Goal: Find specific fact: Find specific fact

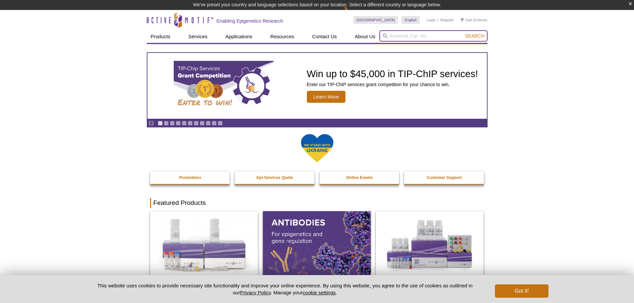
click at [400, 36] on input "search" at bounding box center [434, 35] width 108 height 11
paste input "65732"
type input "65732"
click at [463, 33] on button "Search" at bounding box center [474, 36] width 23 height 6
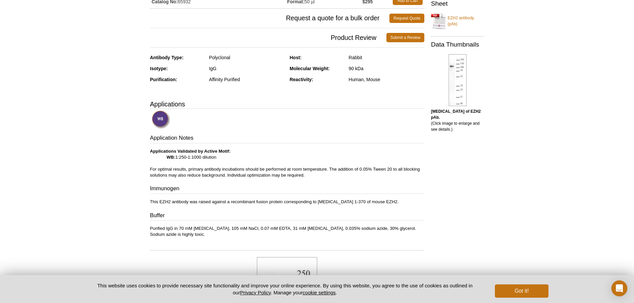
scroll to position [166, 0]
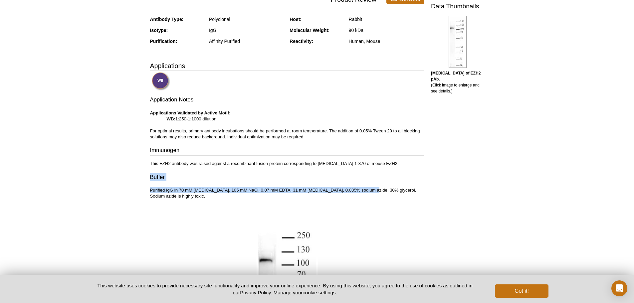
drag, startPoint x: 365, startPoint y: 190, endPoint x: 150, endPoint y: 186, distance: 214.5
click at [148, 181] on div "Feedback Print EZH2 antibody (pAb) RRID: AB_3216382 Aliases: WVS, ENX1, EZH1, K…" at bounding box center [286, 240] width 278 height 709
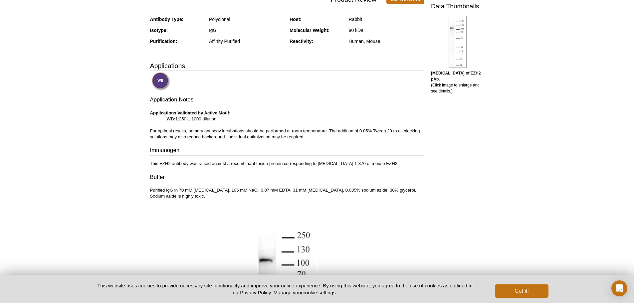
click at [161, 206] on div at bounding box center [287, 209] width 274 height 6
drag, startPoint x: 179, startPoint y: 190, endPoint x: 365, endPoint y: 188, distance: 186.1
click at [365, 188] on p "Purified IgG in 70 mM Tris, 105 mM NaCl, 0.07 mM EDTA, 31 mM glycine, 0.035% so…" at bounding box center [287, 193] width 274 height 12
copy p "70 mM Tris, 105 mM NaCl, 0.07 mM EDTA, 31 mM glycine, 0.035% sodium azide, 30% …"
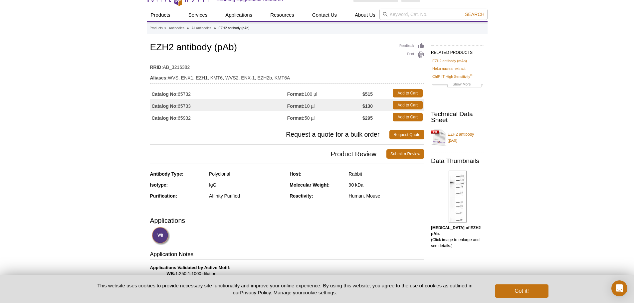
scroll to position [0, 0]
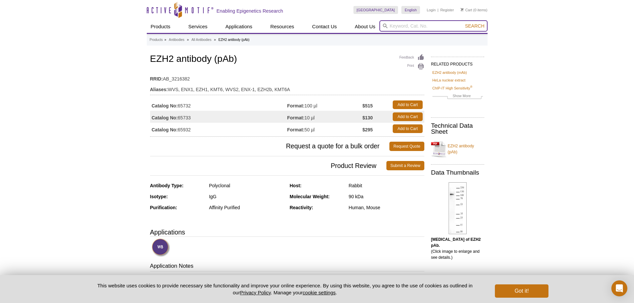
click at [416, 27] on input "search" at bounding box center [434, 25] width 108 height 11
paste input "39283"
type input "39283"
click at [463, 23] on button "Search" at bounding box center [474, 26] width 23 height 6
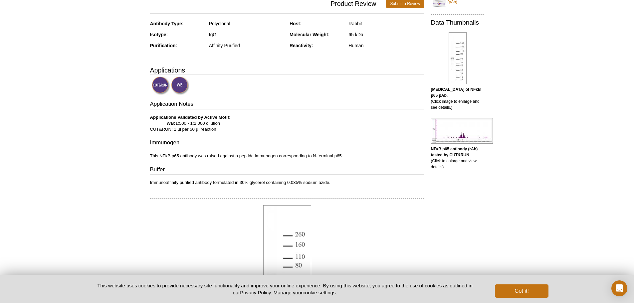
scroll to position [67, 0]
